Goal: Information Seeking & Learning: Check status

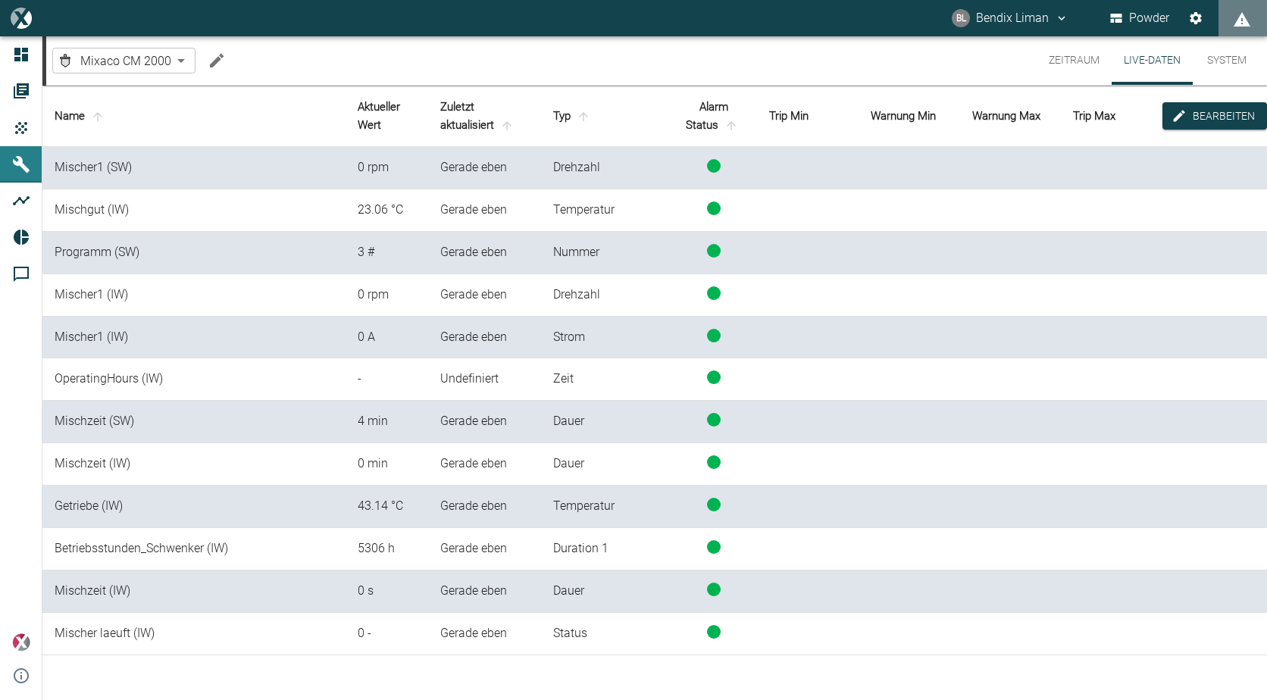
click at [1100, 58] on button "Zeitraum" at bounding box center [1074, 60] width 75 height 48
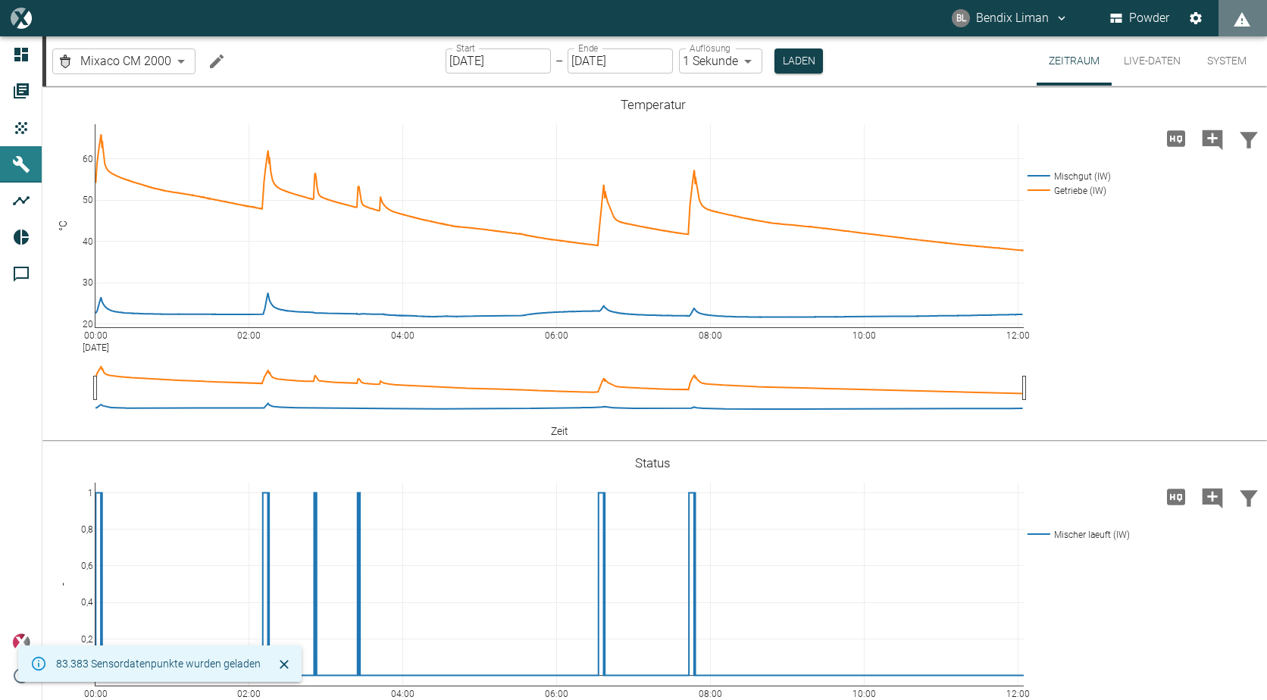
click at [1140, 51] on button "Live-Daten" at bounding box center [1152, 60] width 81 height 49
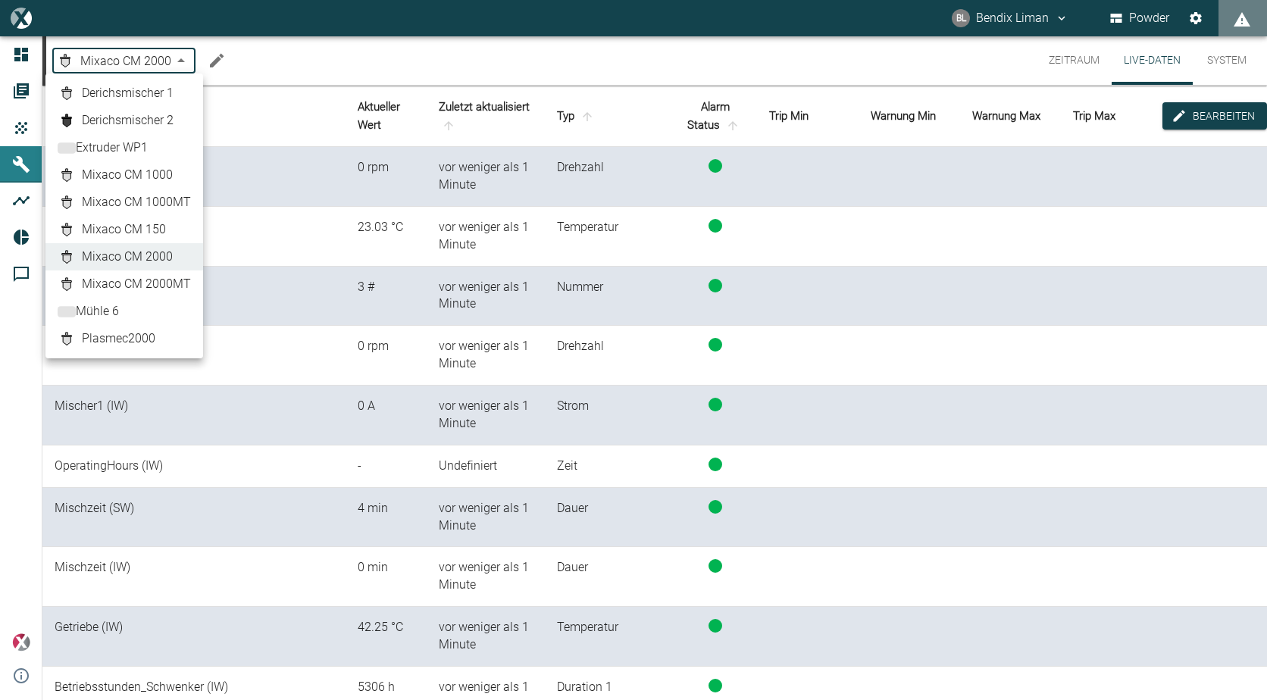
click at [179, 54] on body "[PERSON_NAME] Liman Powder Dashboard Aufträge Produkte Maschinen Analysen Repor…" at bounding box center [633, 350] width 1267 height 700
click at [164, 178] on span "Mixaco CM 1000" at bounding box center [127, 175] width 91 height 18
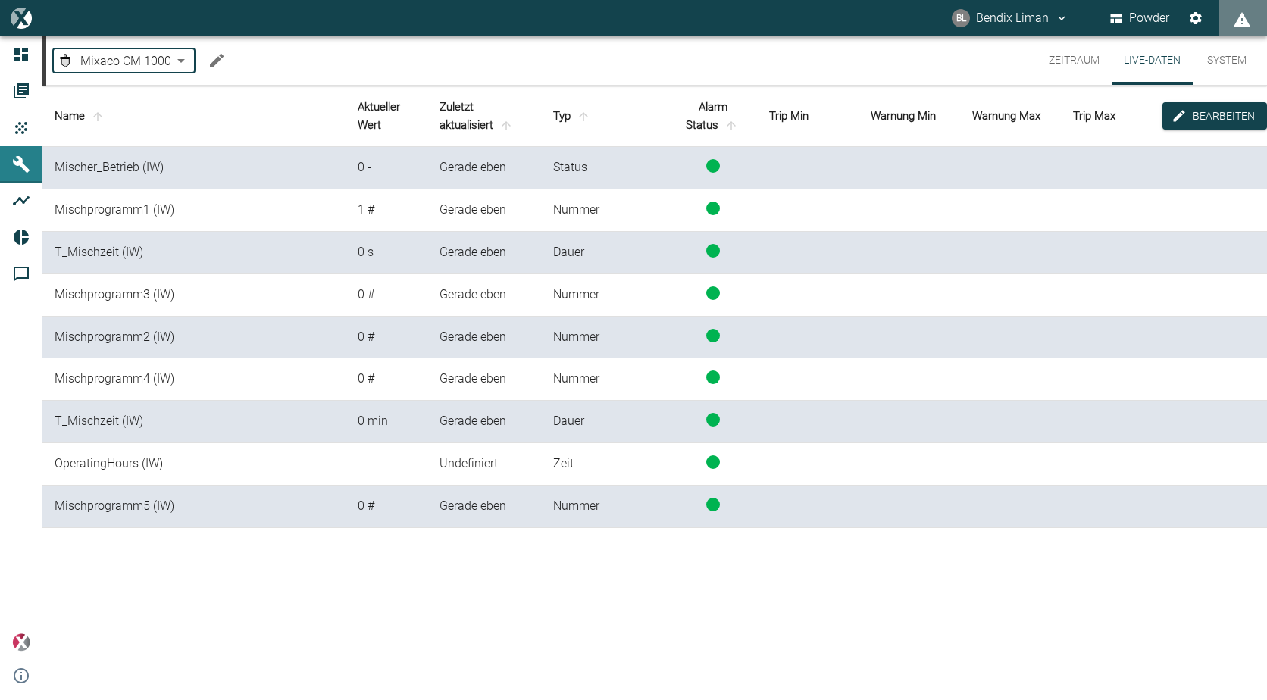
click at [1089, 61] on button "Zeitraum" at bounding box center [1074, 60] width 75 height 48
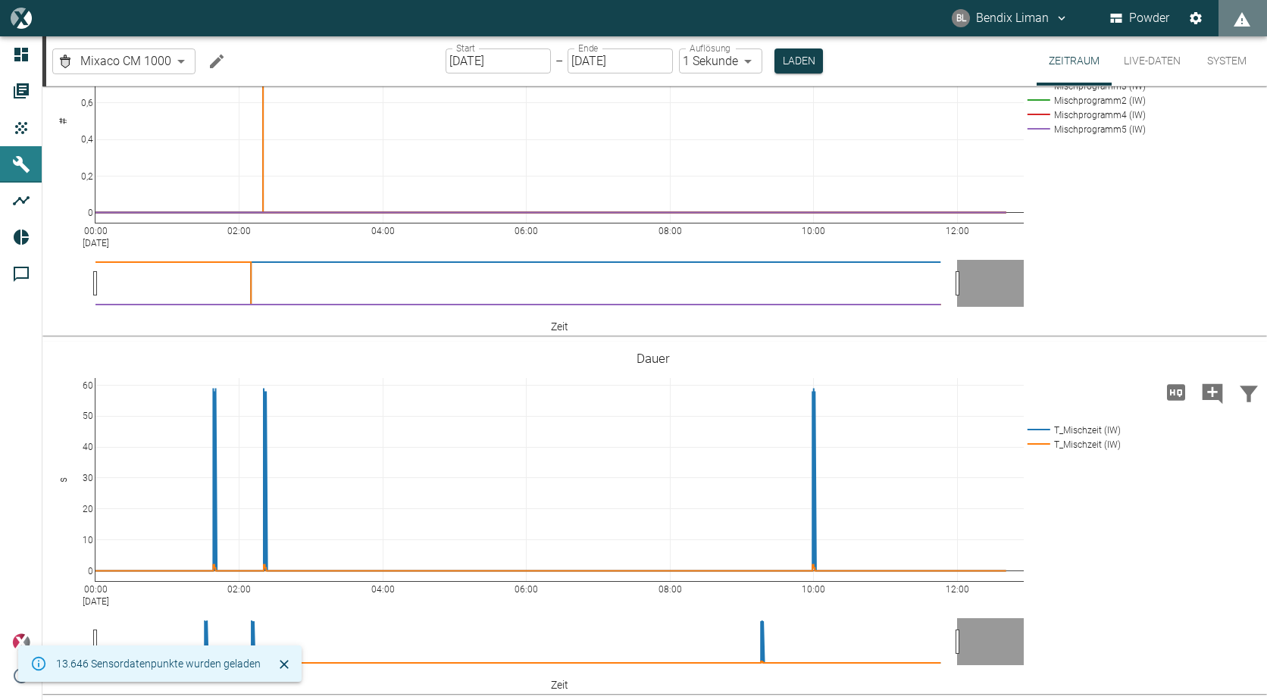
scroll to position [821, 0]
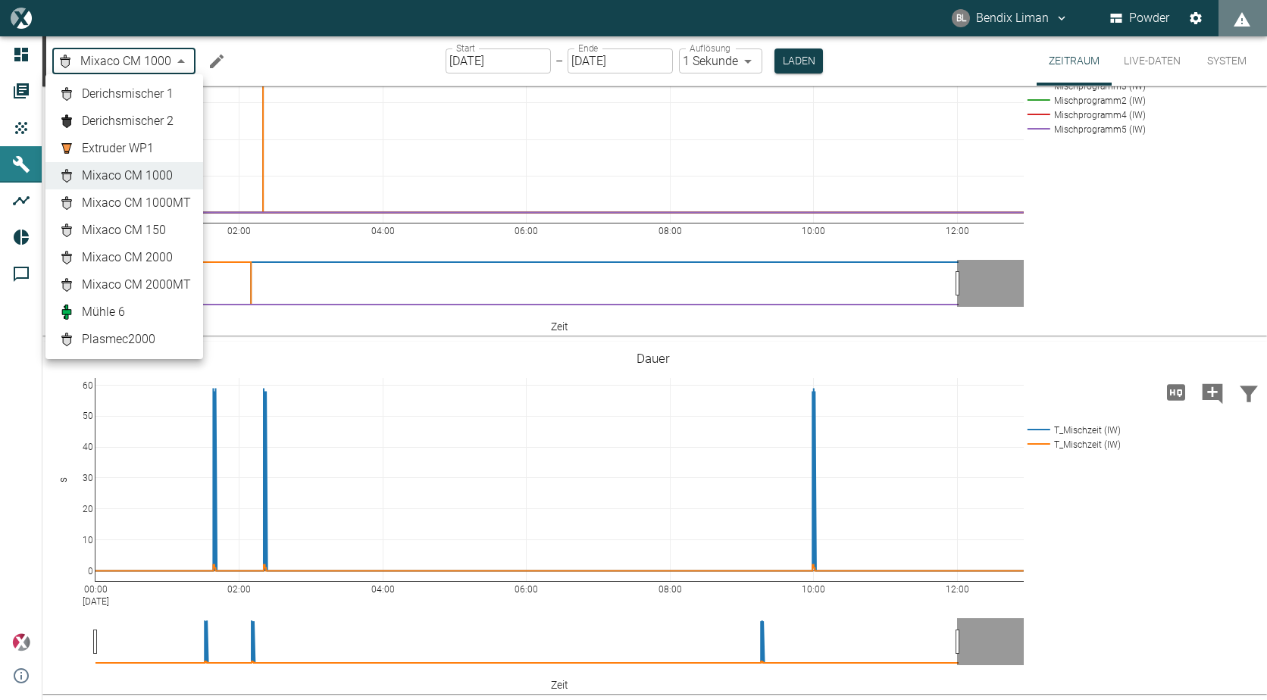
click at [156, 60] on body "[PERSON_NAME] Liman Powder Dashboard Aufträge Produkte Maschinen Analysen Repor…" at bounding box center [633, 350] width 1267 height 700
click at [170, 205] on span "Mixaco CM 1000MT" at bounding box center [136, 203] width 109 height 18
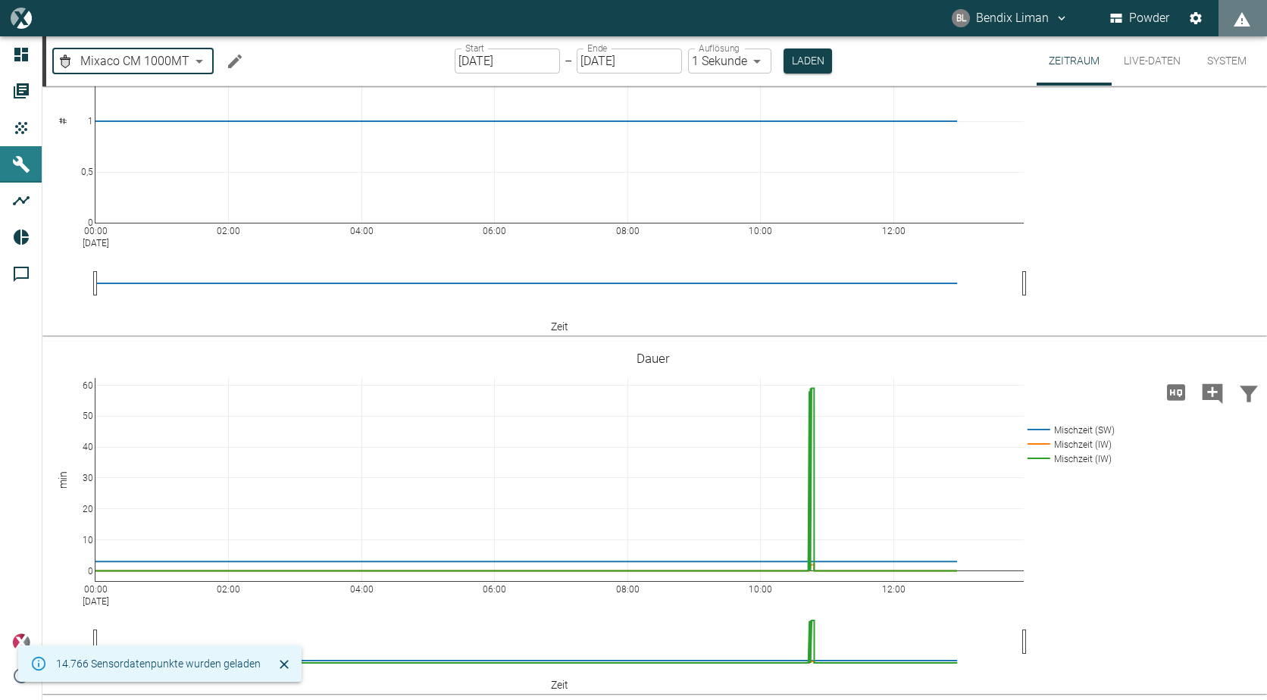
scroll to position [1180, 0]
click at [144, 52] on body "[PERSON_NAME] Liman Powder Dashboard Aufträge Produkte Maschinen Analysen Repor…" at bounding box center [633, 350] width 1267 height 700
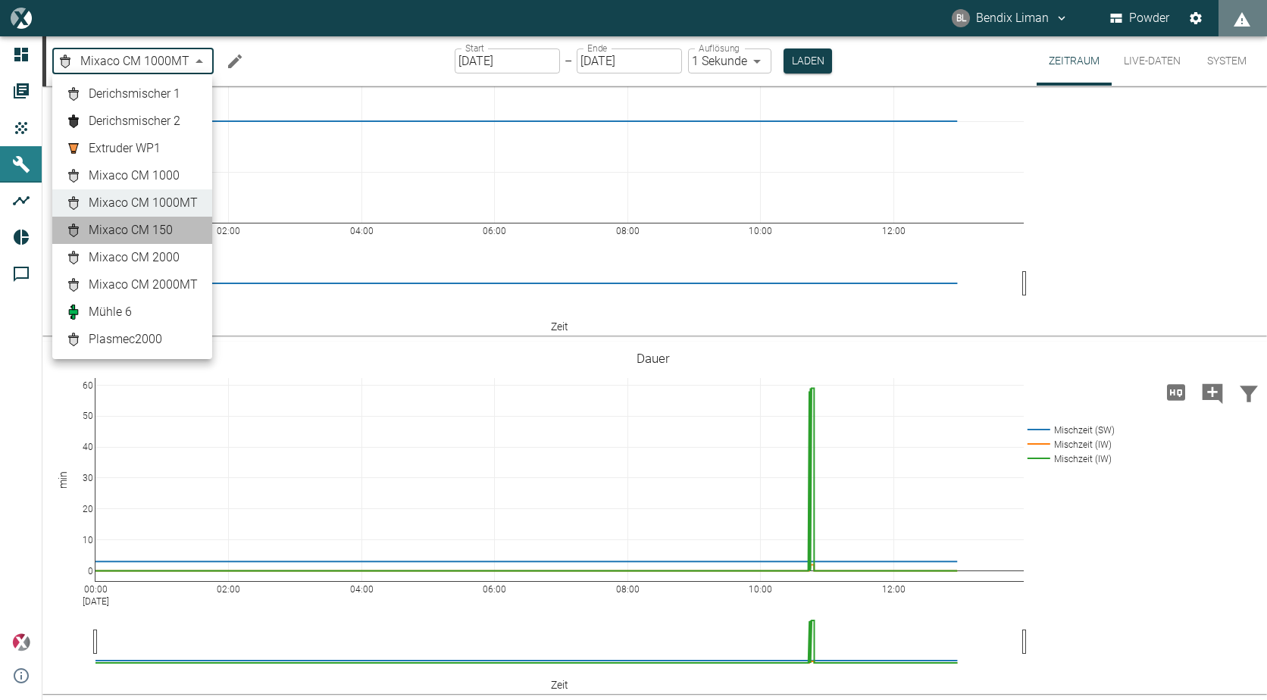
click at [178, 221] on li "Mixaco CM 150" at bounding box center [132, 230] width 160 height 27
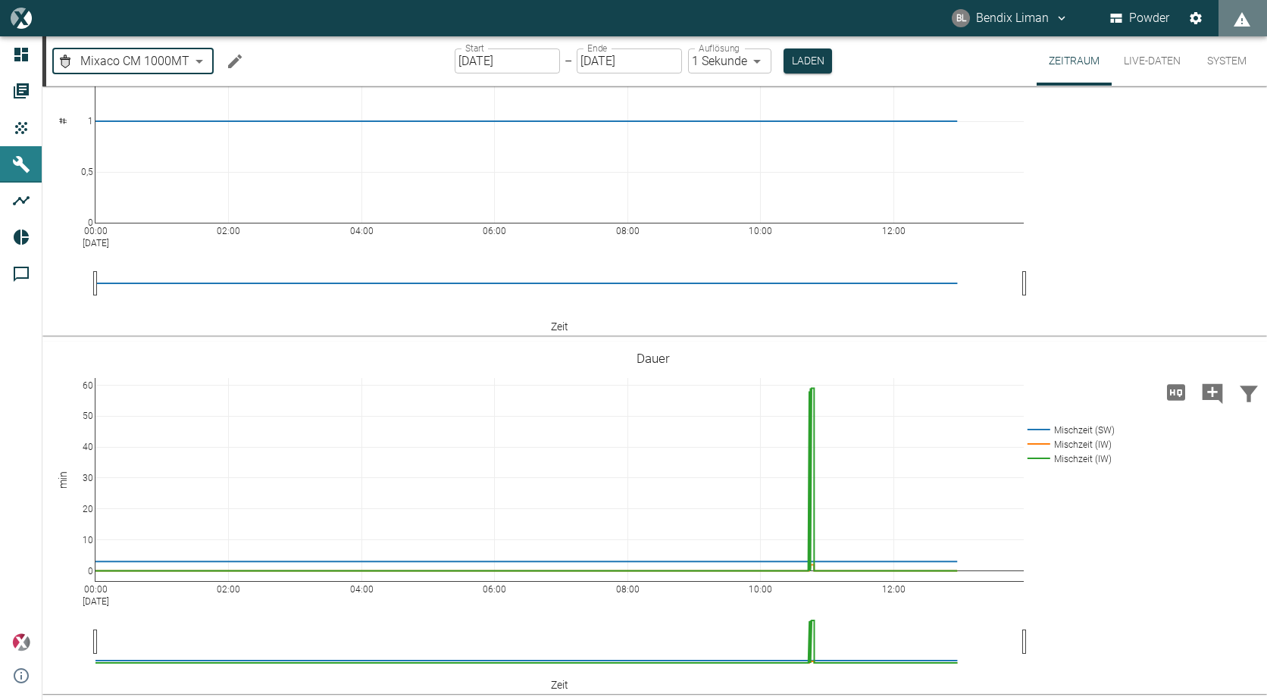
click at [149, 58] on body "[PERSON_NAME] Liman Powder Dashboard Aufträge Produkte Maschinen Analysen Repor…" at bounding box center [633, 350] width 1267 height 700
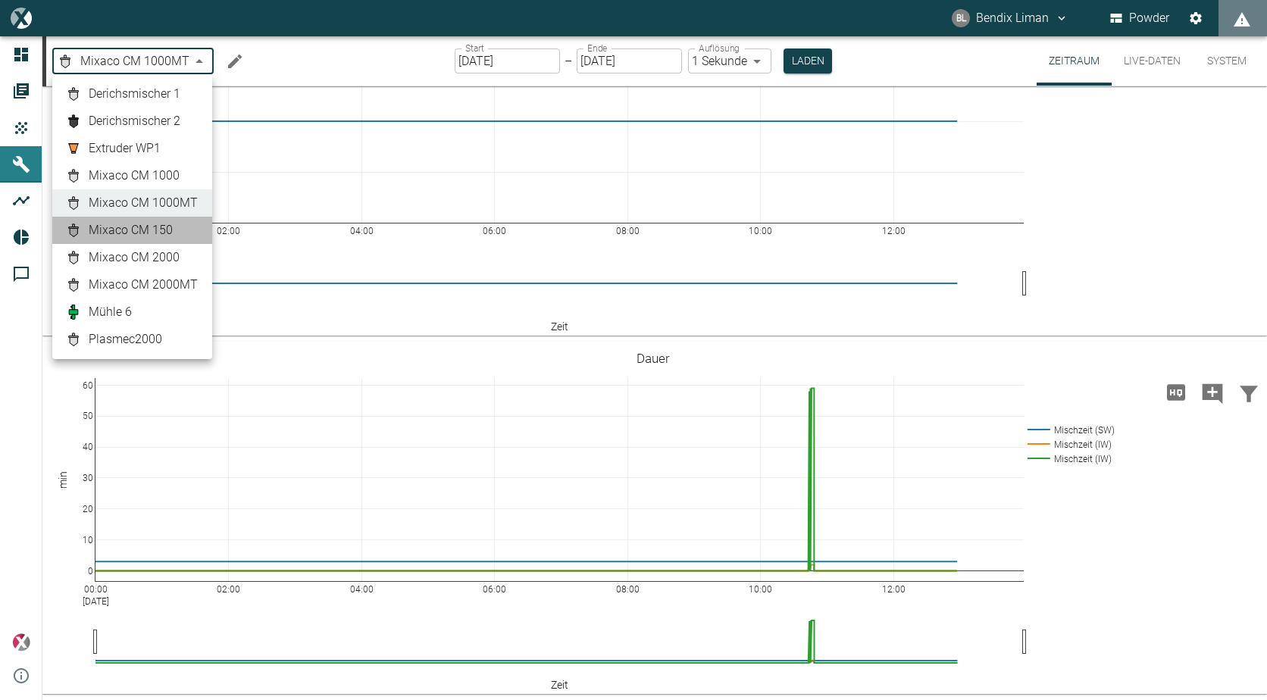
click at [164, 232] on span "Mixaco CM 150" at bounding box center [131, 230] width 84 height 18
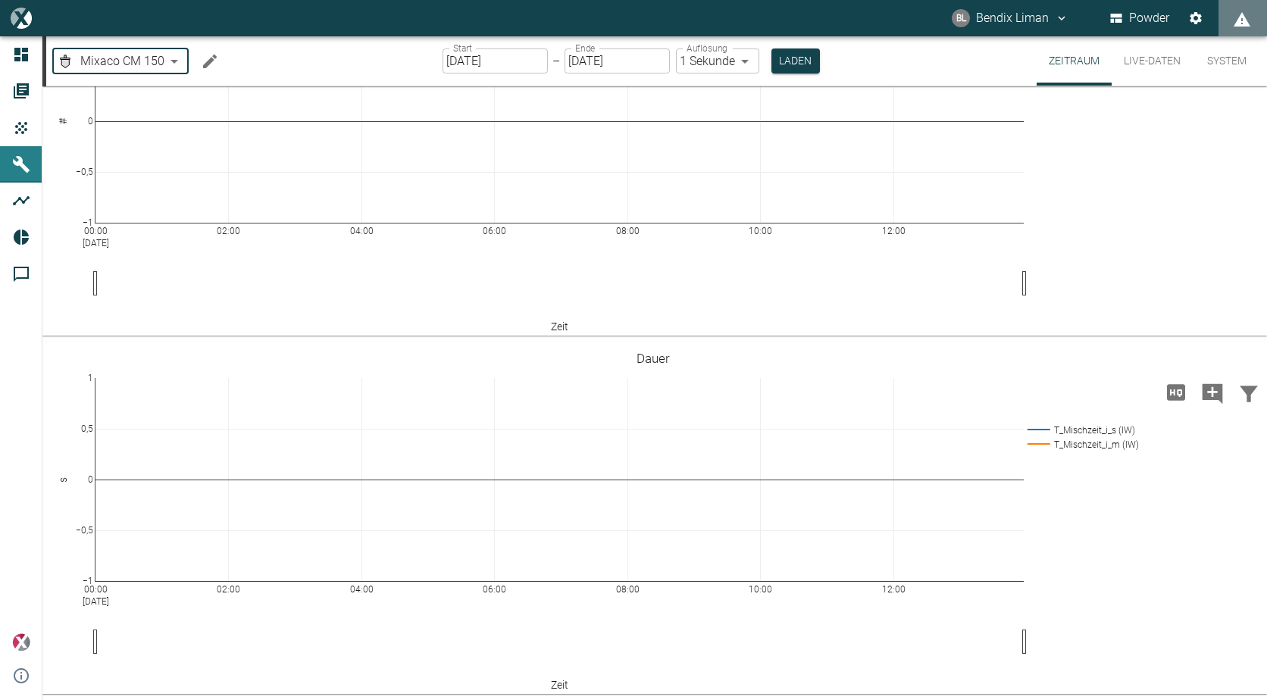
scroll to position [821, 0]
click at [790, 68] on button "Laden" at bounding box center [795, 60] width 48 height 25
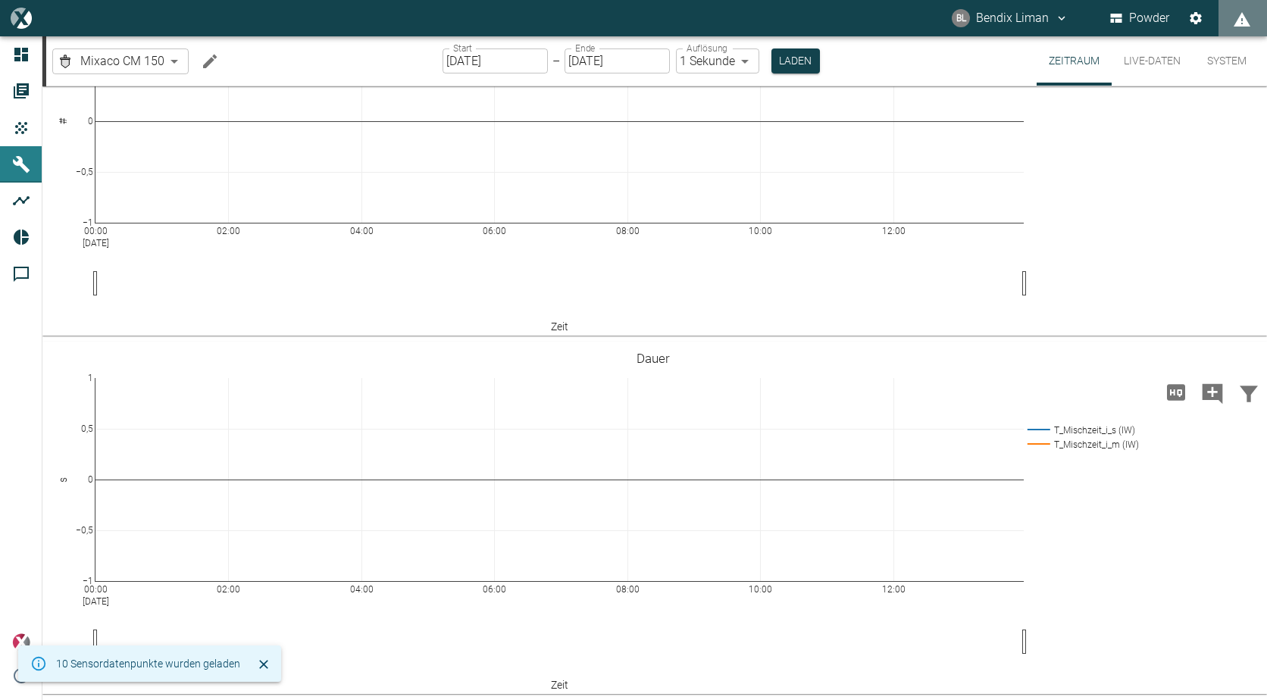
click at [1137, 62] on button "Live-Daten" at bounding box center [1152, 60] width 81 height 49
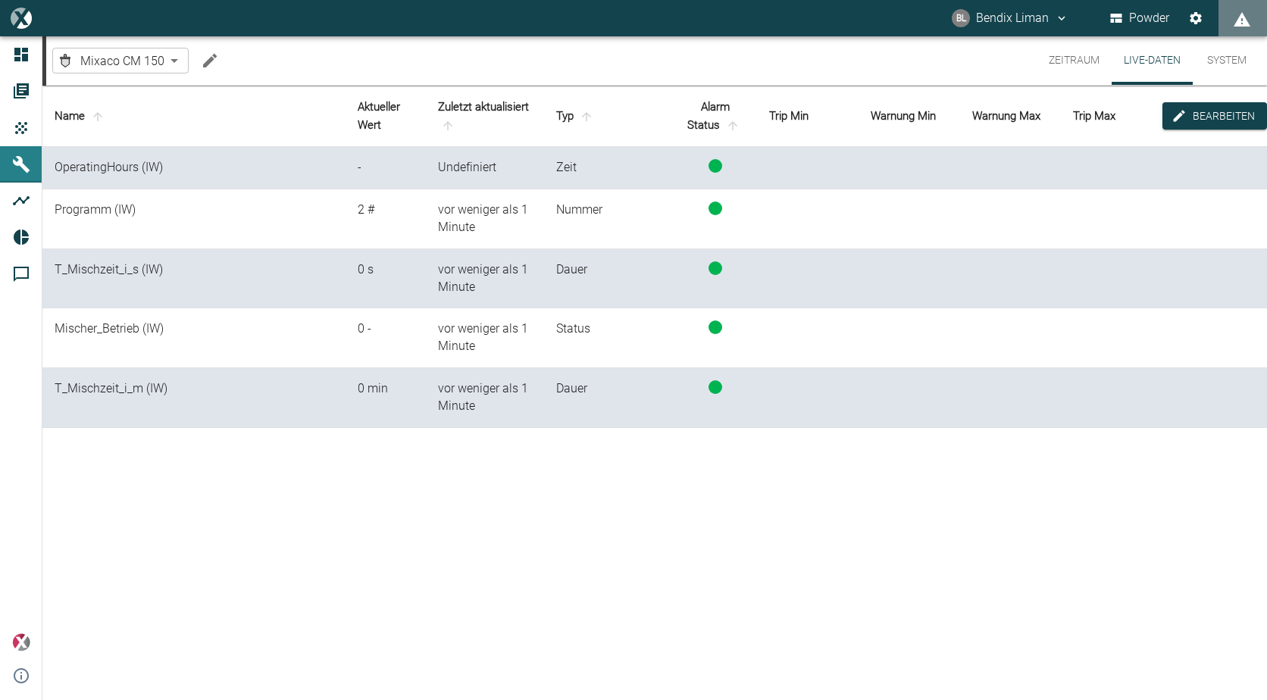
click at [1062, 58] on button "Zeitraum" at bounding box center [1074, 60] width 75 height 48
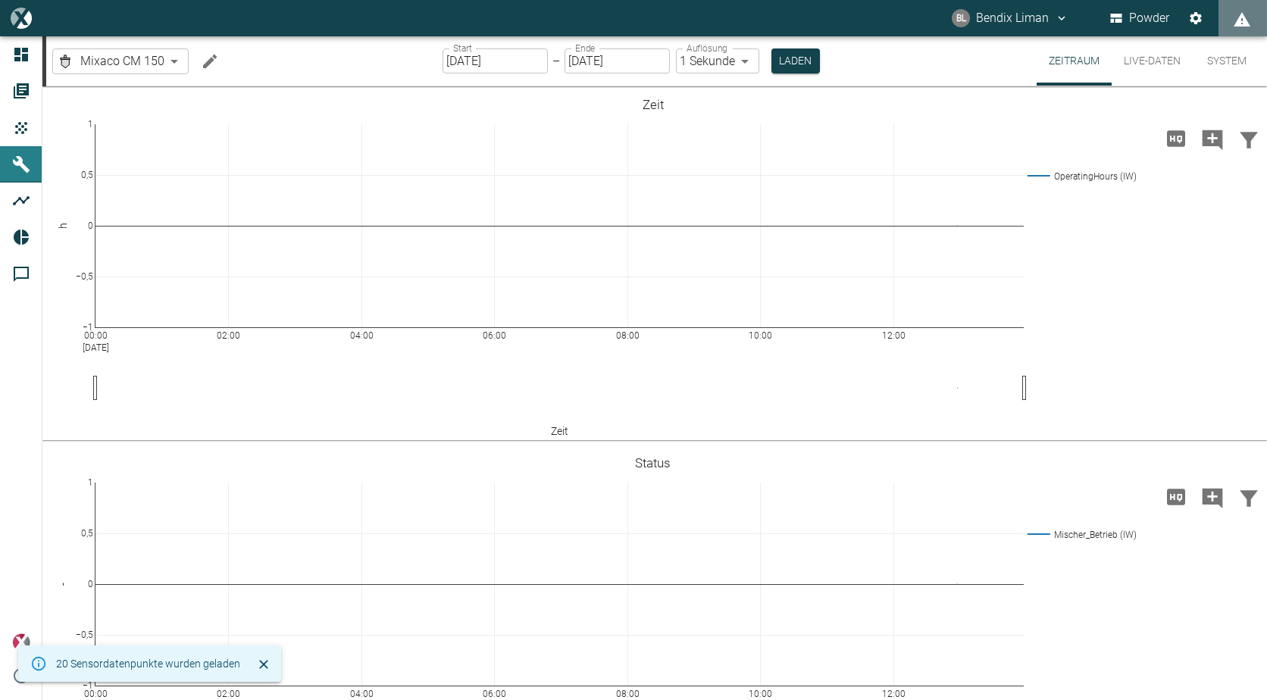
click at [1170, 494] on icon "Hohe Auflösung" at bounding box center [1176, 497] width 24 height 24
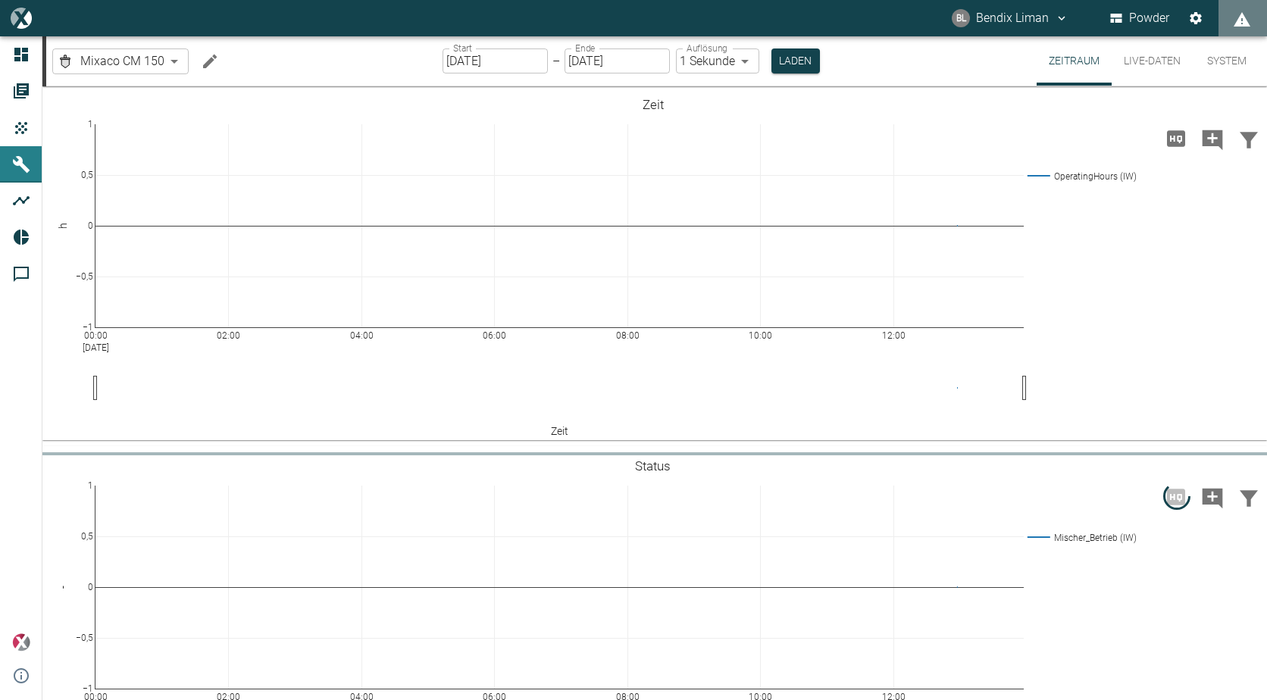
click at [536, 60] on input "[DATE]" at bounding box center [495, 60] width 105 height 25
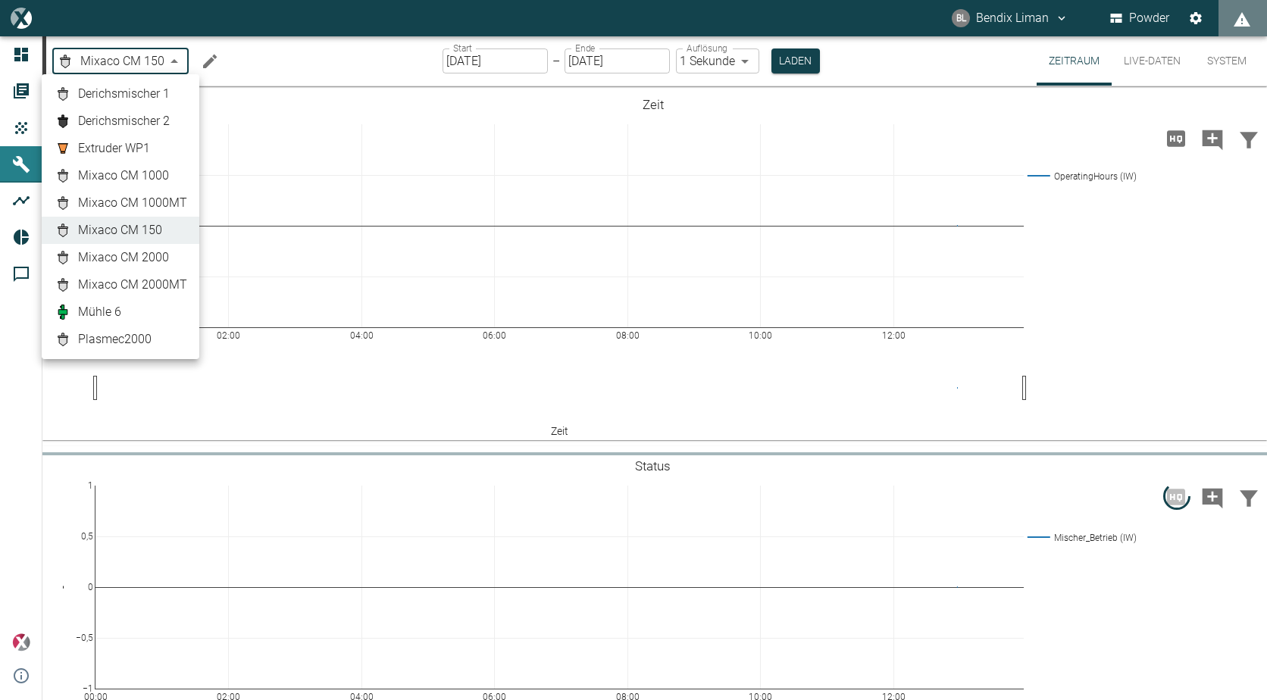
click at [135, 48] on body "[PERSON_NAME] Liman Powder Dashboard Aufträge Produkte Maschinen Analysen Repor…" at bounding box center [633, 350] width 1267 height 700
click at [152, 255] on span "Mixaco CM 2000" at bounding box center [123, 258] width 91 height 18
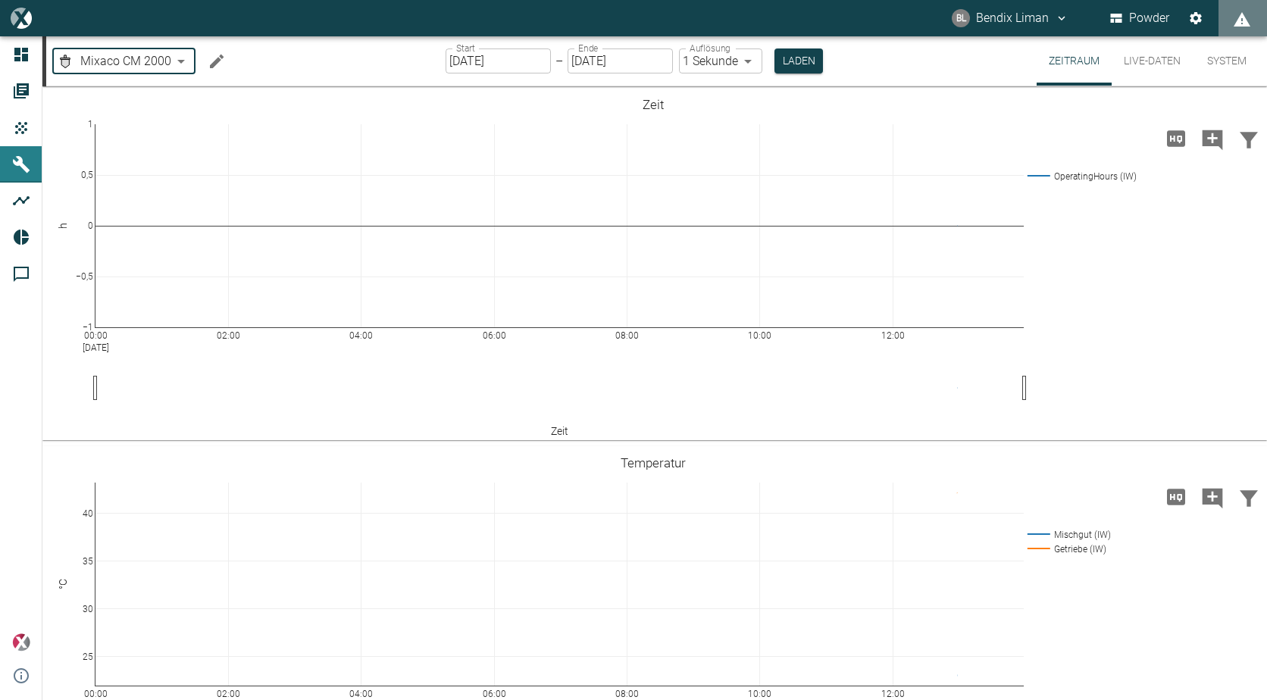
click at [153, 46] on div "Mixaco CM 2000 fa8a8a3a-3132-452f-a74d-e121a39d465b ​" at bounding box center [142, 61] width 180 height 30
click at [152, 58] on body "[PERSON_NAME] Liman Powder Dashboard Aufträge Produkte Maschinen Analysen Repor…" at bounding box center [633, 350] width 1267 height 700
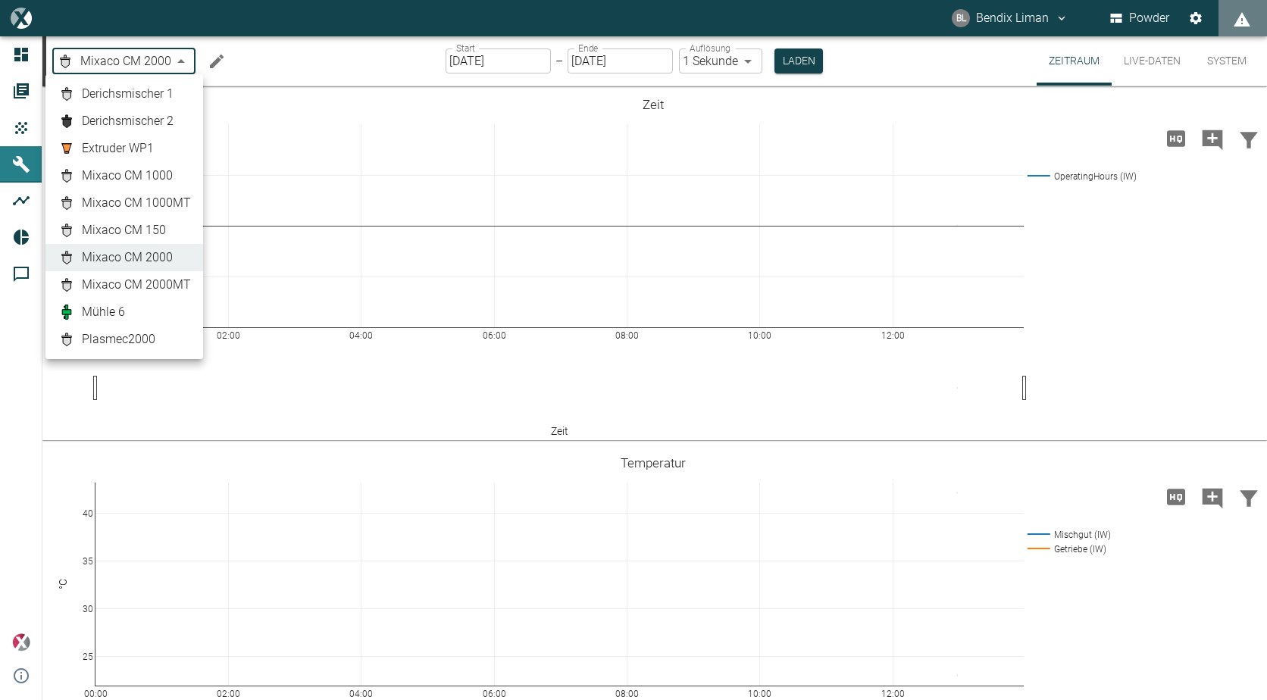
click at [171, 284] on span "Mixaco CM 2000MT" at bounding box center [136, 285] width 109 height 18
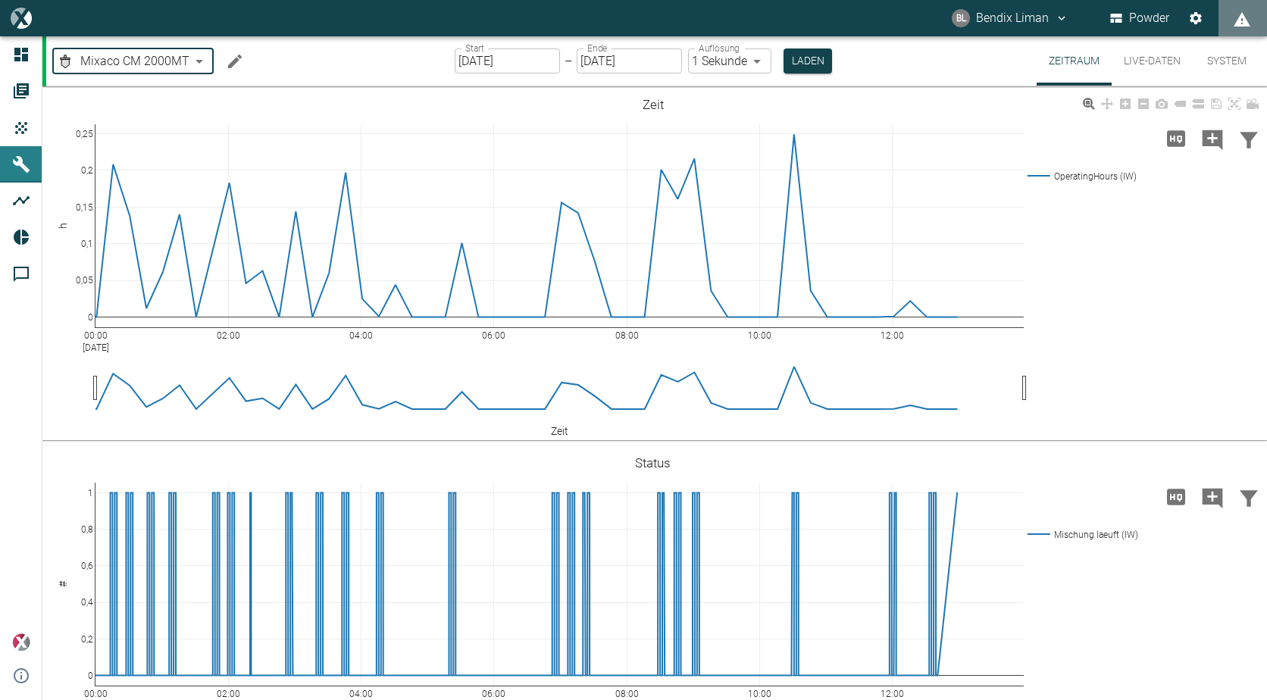
scroll to position [821, 0]
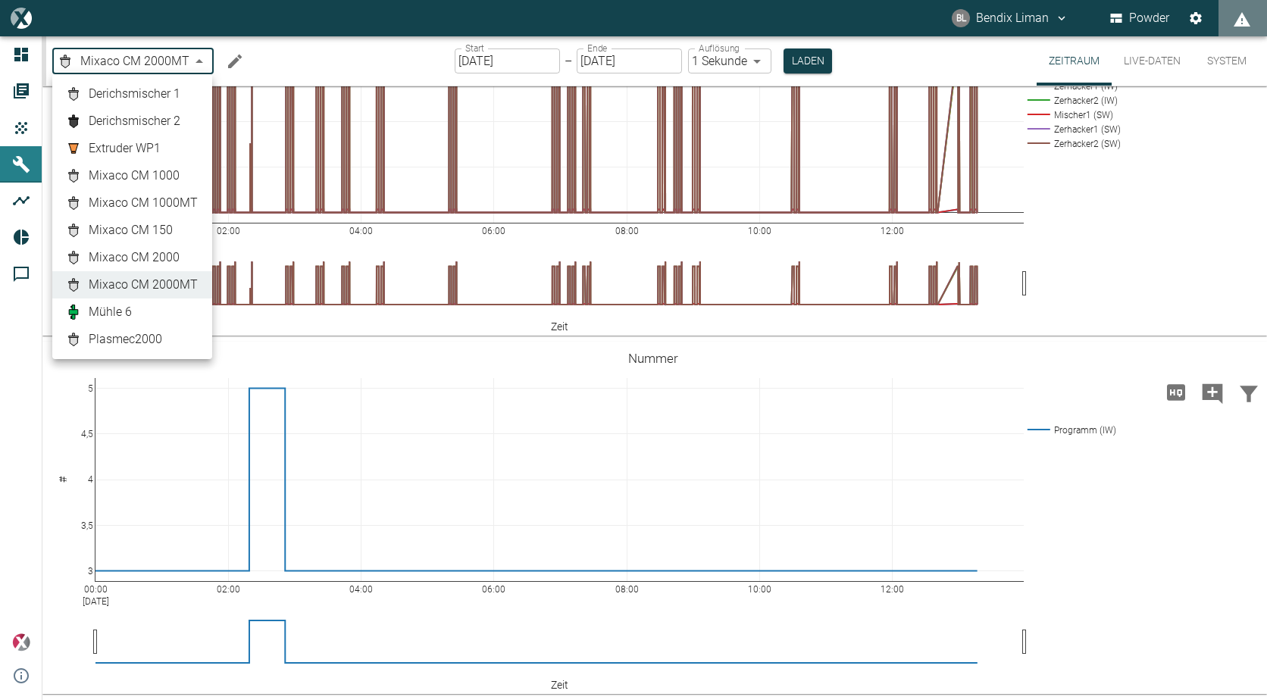
click at [155, 52] on body "[PERSON_NAME] Liman Powder Dashboard Aufträge Produkte Maschinen Analysen Repor…" at bounding box center [633, 350] width 1267 height 700
click at [170, 250] on span "Mixaco CM 2000" at bounding box center [134, 258] width 91 height 18
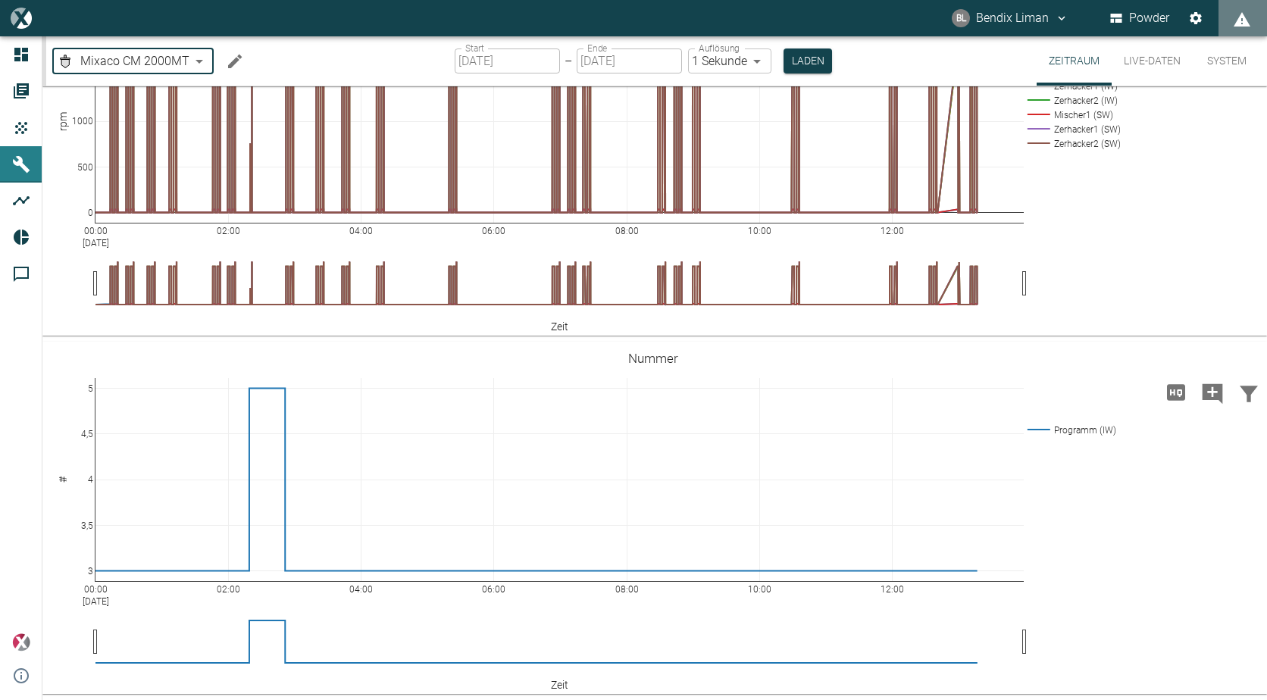
type input "fa8a8a3a-3132-452f-a74d-e121a39d465b"
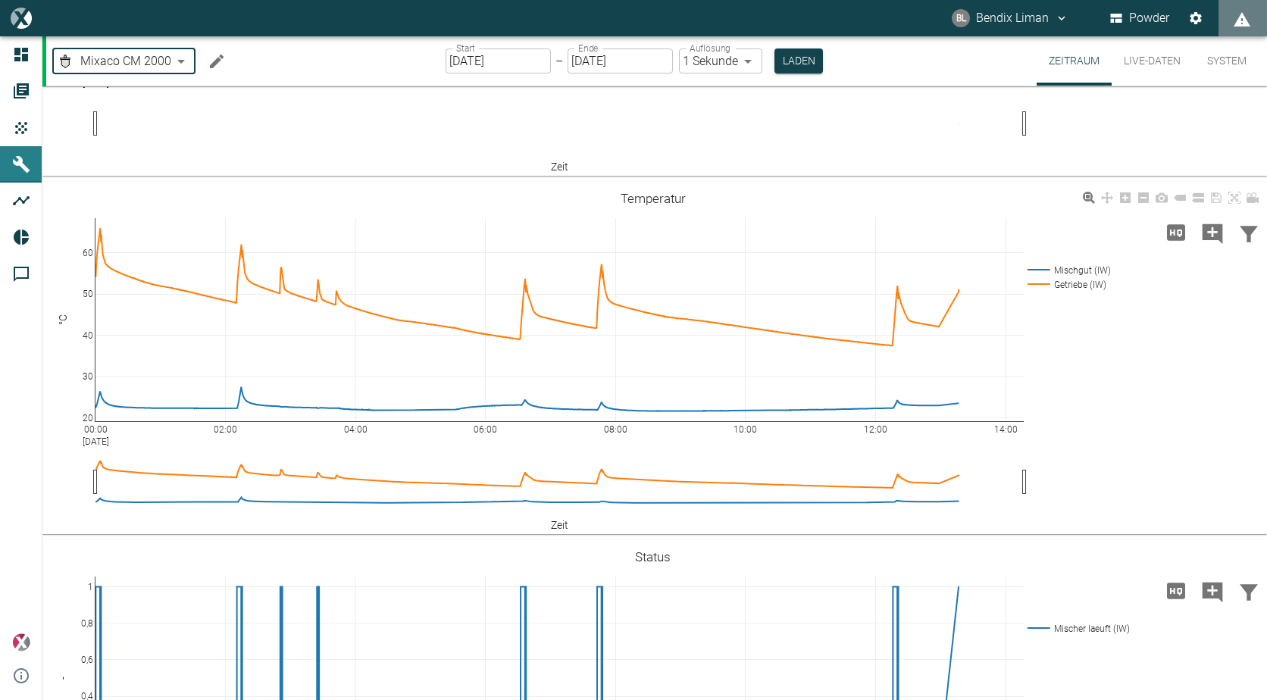
scroll to position [227, 0]
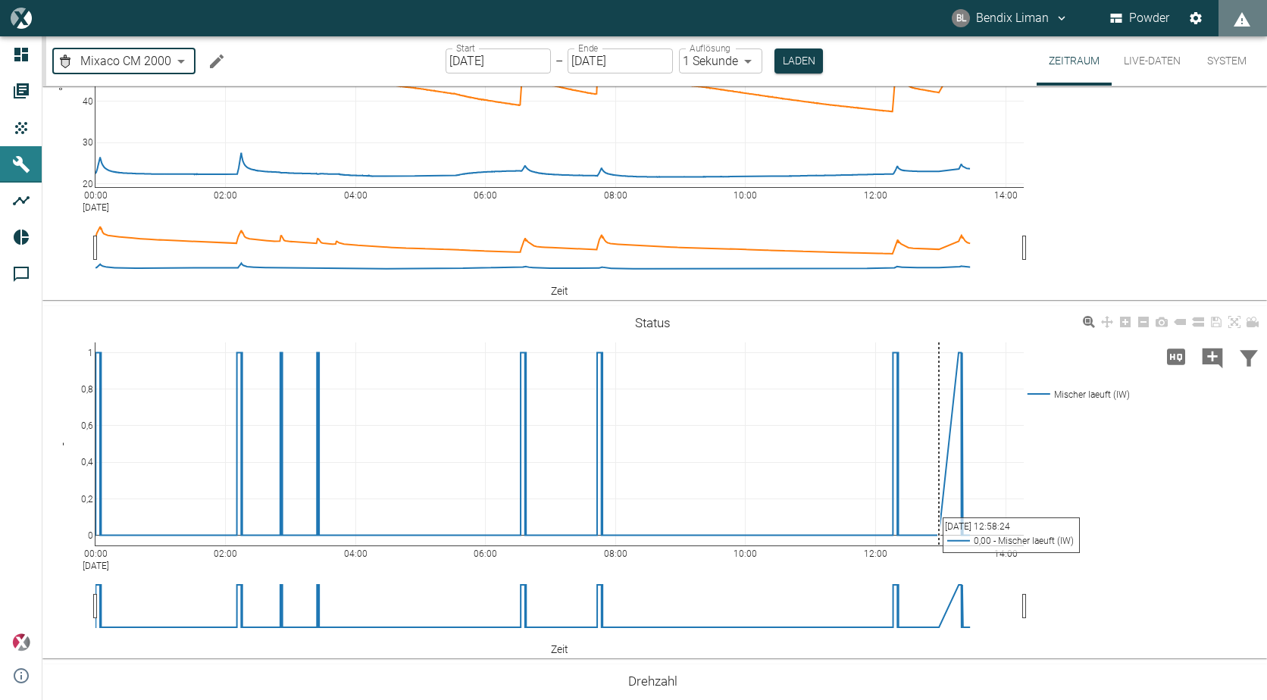
scroll to position [530, 0]
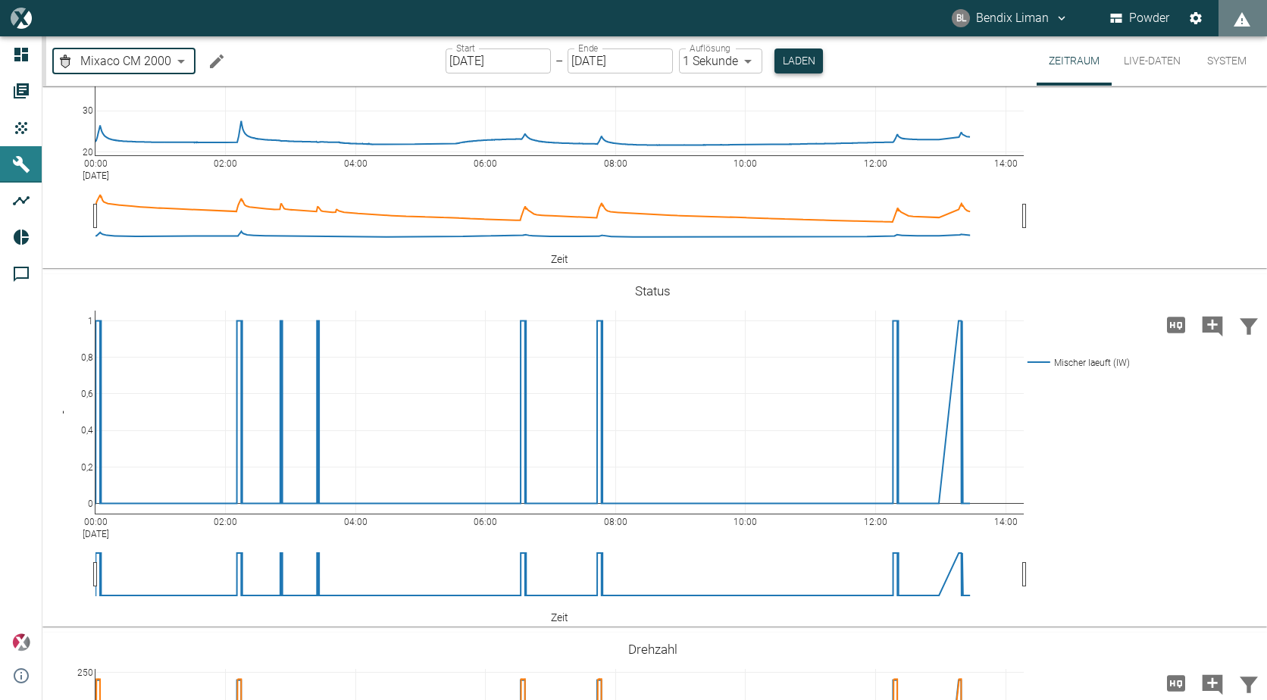
click at [802, 56] on button "Laden" at bounding box center [798, 60] width 48 height 25
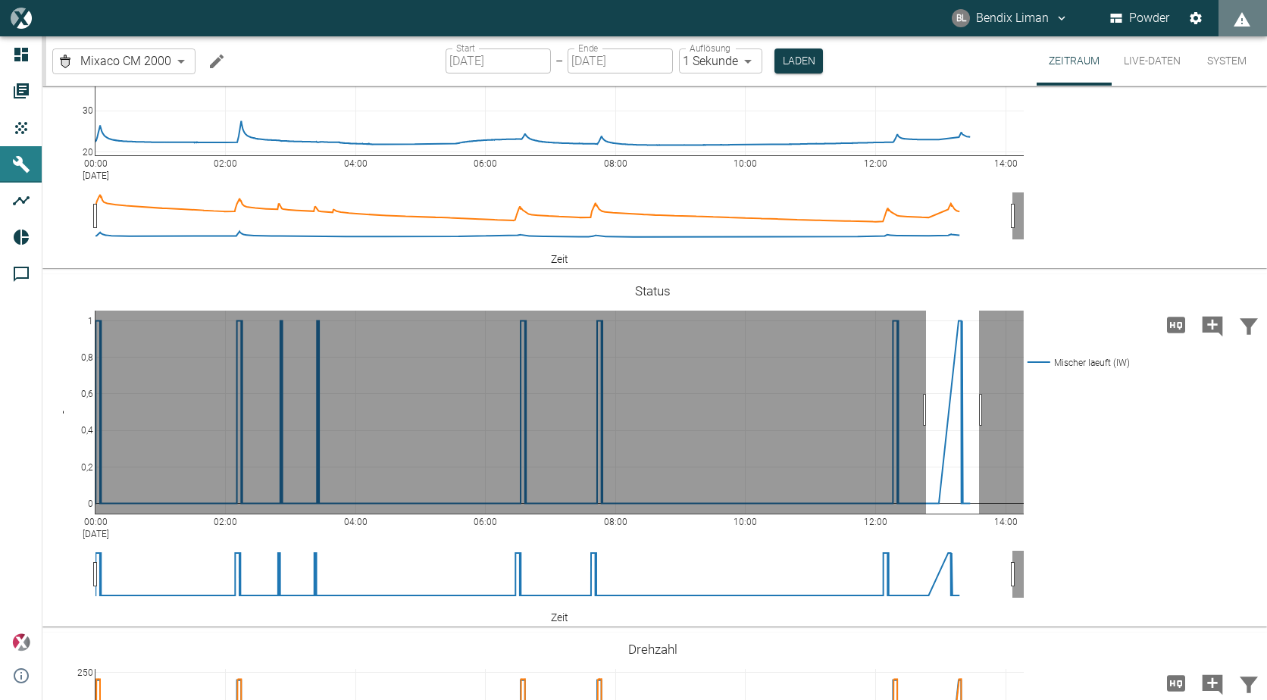
drag, startPoint x: 926, startPoint y: 410, endPoint x: 979, endPoint y: 411, distance: 53.1
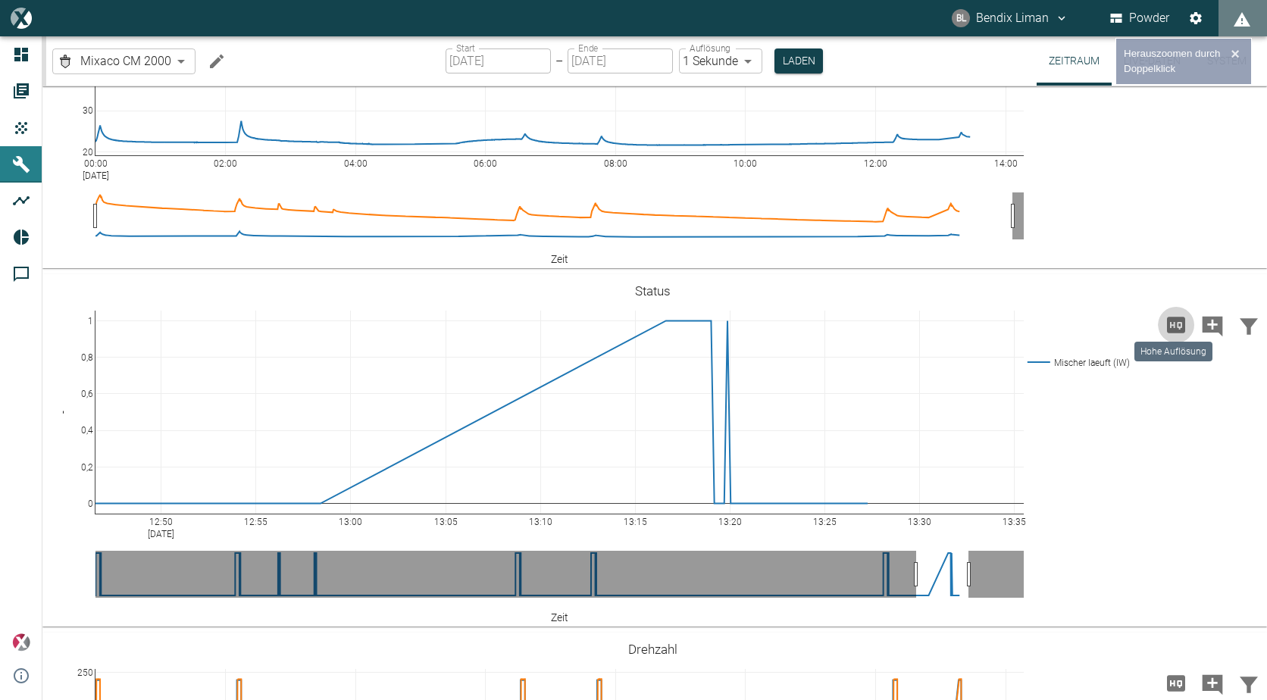
click at [1172, 330] on icon "Hohe Auflösung" at bounding box center [1176, 325] width 18 height 16
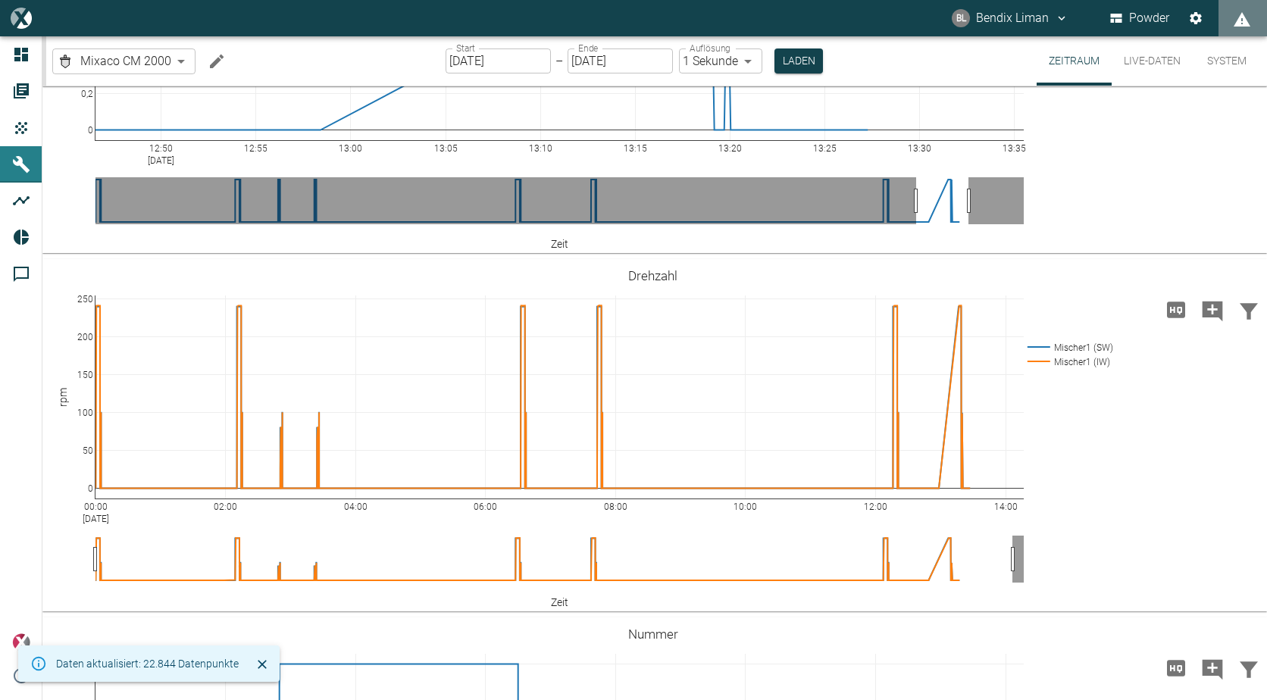
scroll to position [909, 0]
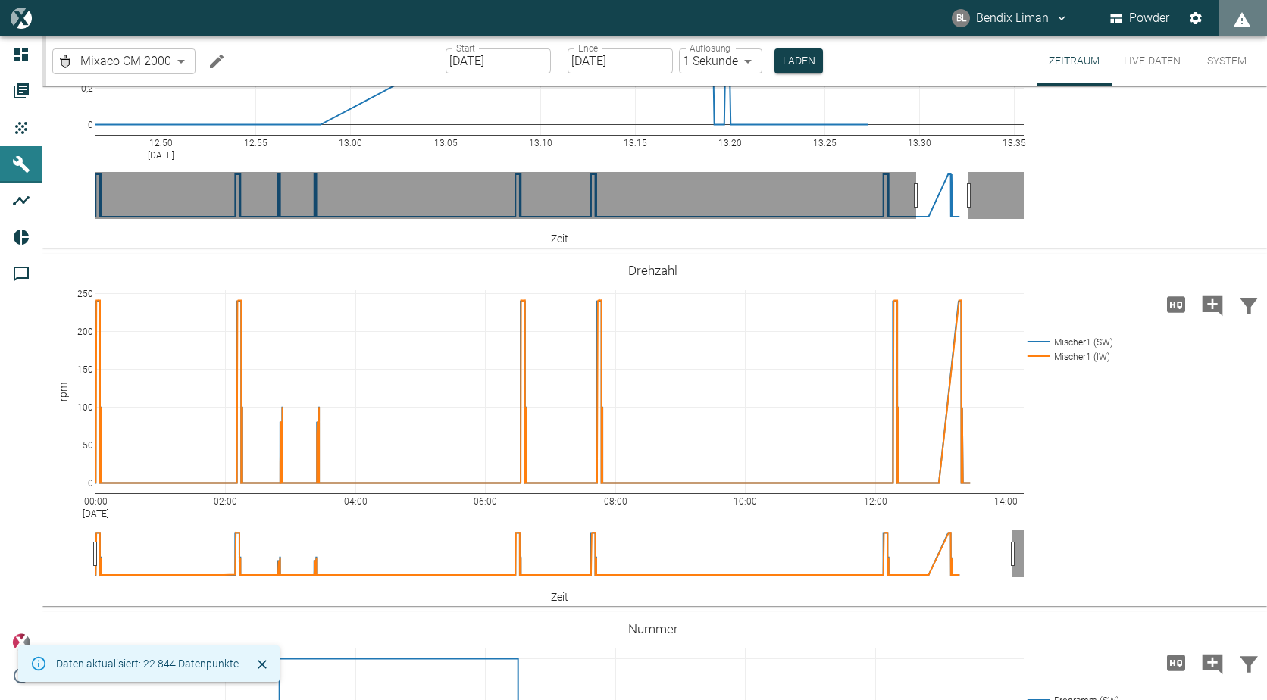
click at [1172, 301] on icon "Hohe Auflösung" at bounding box center [1176, 304] width 18 height 16
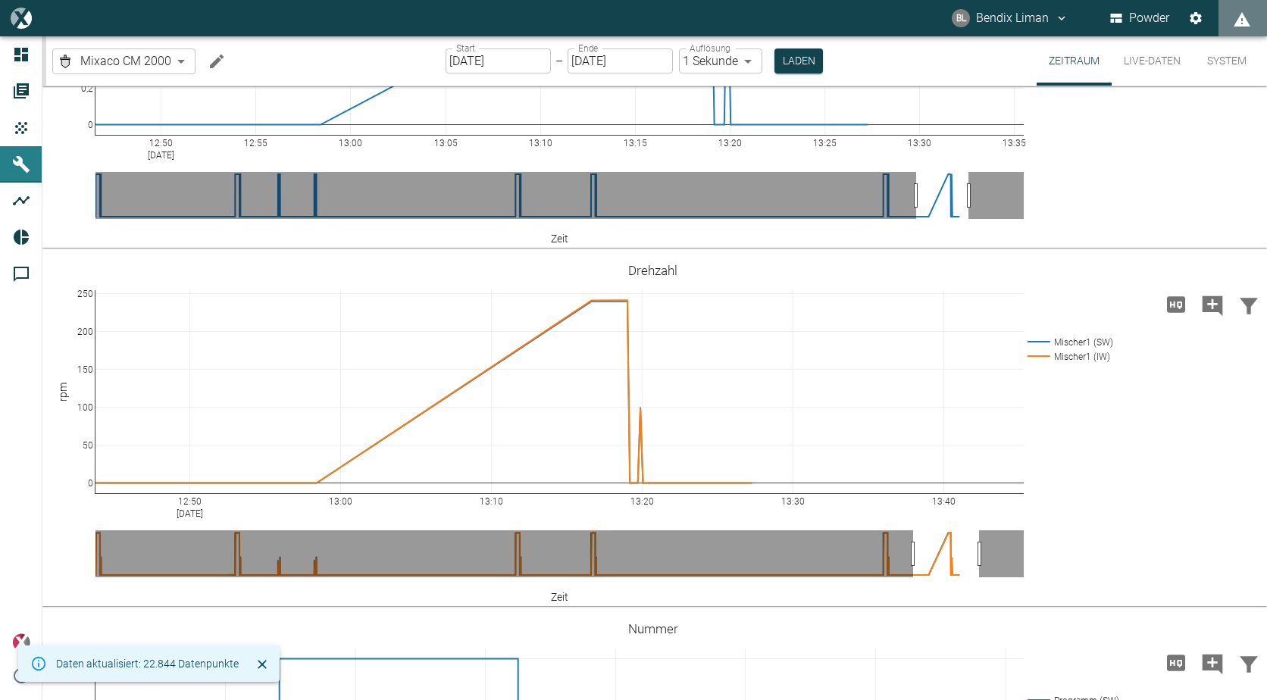
click at [1184, 302] on button "Hohe Auflösung" at bounding box center [1176, 304] width 36 height 36
click at [1175, 302] on icon "Hohe Auflösung" at bounding box center [1176, 304] width 24 height 24
click at [1178, 306] on icon "Hohe Auflösung" at bounding box center [1176, 304] width 24 height 24
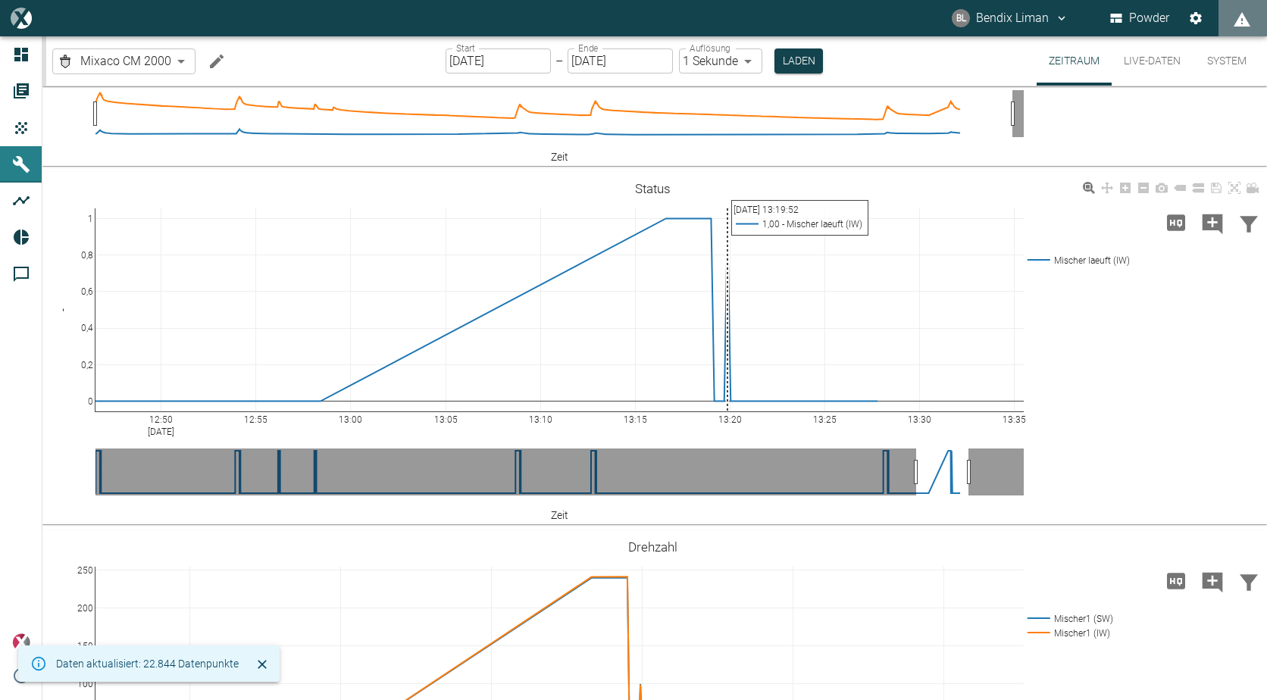
scroll to position [606, 0]
